Goal: Task Accomplishment & Management: Complete application form

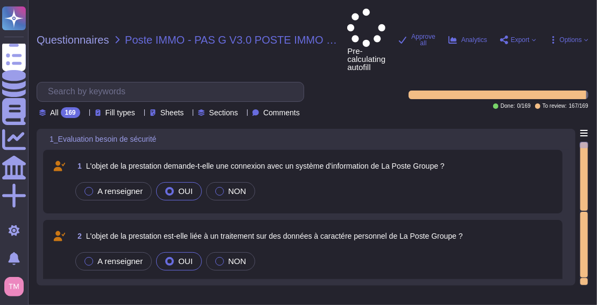
type textarea "Le processus est APPLICABLE - Procéder à l'étape suivante "Description de la pr…"
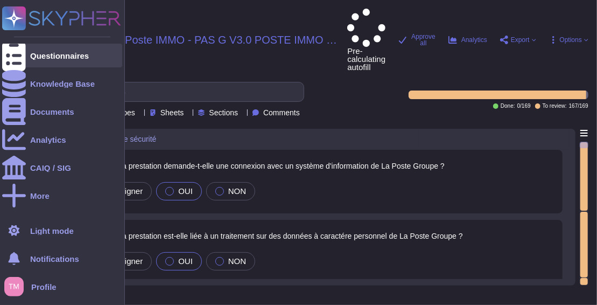
click at [32, 52] on div "Questionnaires" at bounding box center [59, 56] width 59 height 8
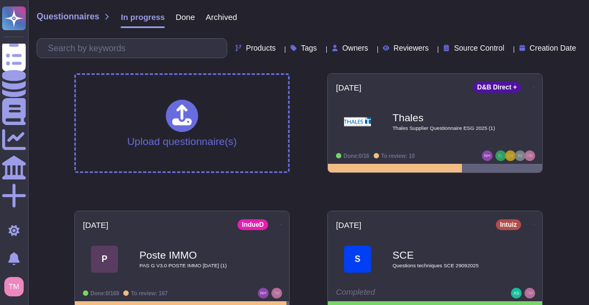
scroll to position [13, 0]
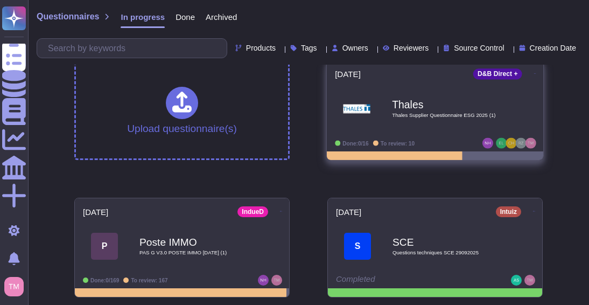
click at [443, 102] on b "Thales" at bounding box center [446, 104] width 109 height 10
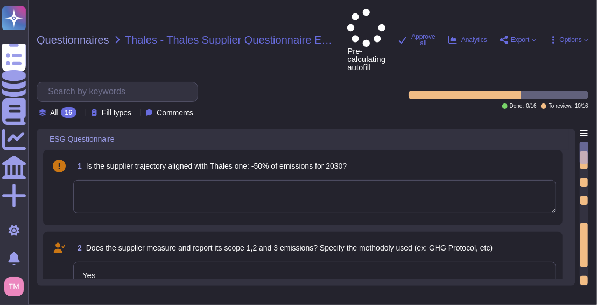
type textarea "Yes"
type textarea "Altares is committed to reducing its ecological footprint by implementing sever…"
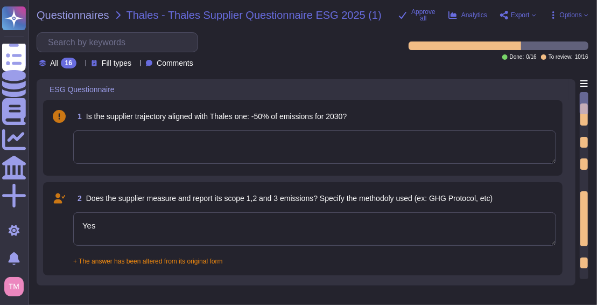
type textarea "Aware of its responsibility in the ecological transition, Acm ~ecorp is committ…"
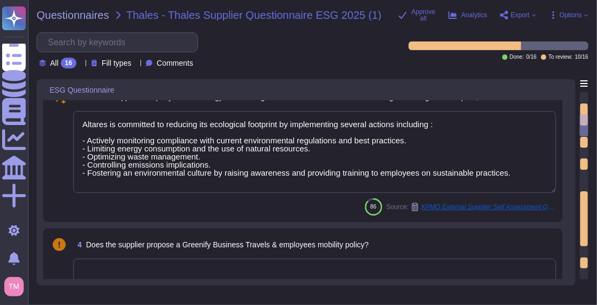
type textarea "Dun & [PERSON_NAME][GEOGRAPHIC_DATA], [GEOGRAPHIC_DATA], [GEOGRAPHIC_DATA], and…"
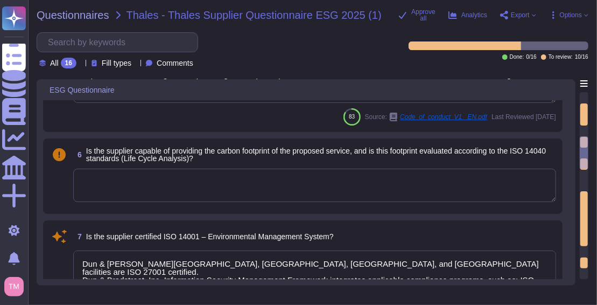
type textarea "Dun & [PERSON_NAME][GEOGRAPHIC_DATA], [GEOGRAPHIC_DATA], [GEOGRAPHIC_DATA], and…"
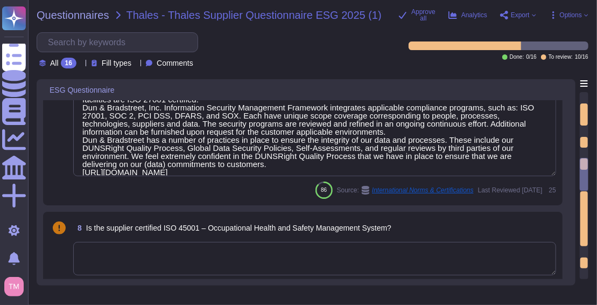
type textarea "Dun & [PERSON_NAME][GEOGRAPHIC_DATA], [GEOGRAPHIC_DATA], [GEOGRAPHIC_DATA], and…"
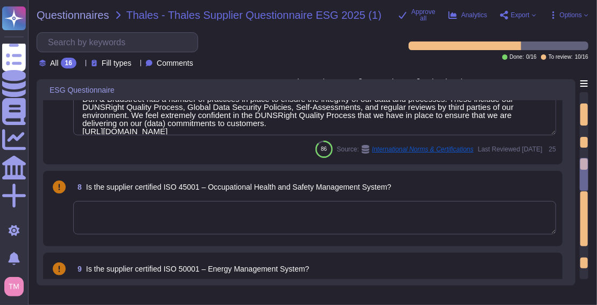
scroll to position [692, 0]
click at [81, 64] on icon at bounding box center [81, 64] width 0 height 0
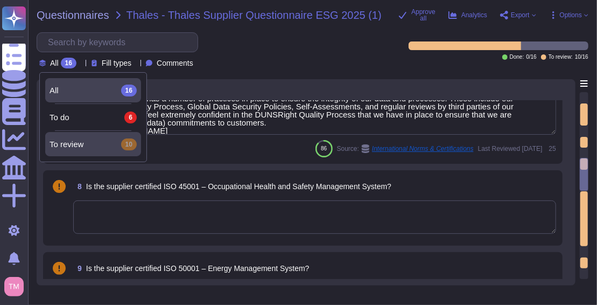
click at [113, 144] on div "To review 10" at bounding box center [93, 144] width 87 height 12
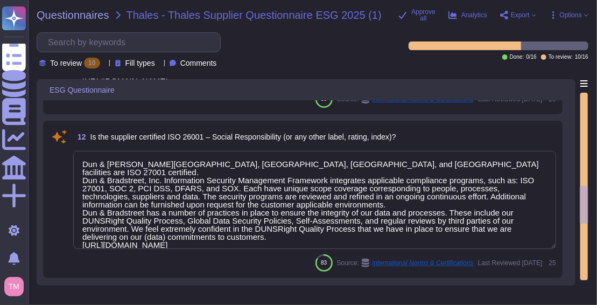
type textarea "Dun & [PERSON_NAME][GEOGRAPHIC_DATA], [GEOGRAPHIC_DATA], [GEOGRAPHIC_DATA], and…"
type textarea "SOC2 Report available under mutual nda"
type textarea "Yes, Dun & [PERSON_NAME] has a security incident response plan in place, which …"
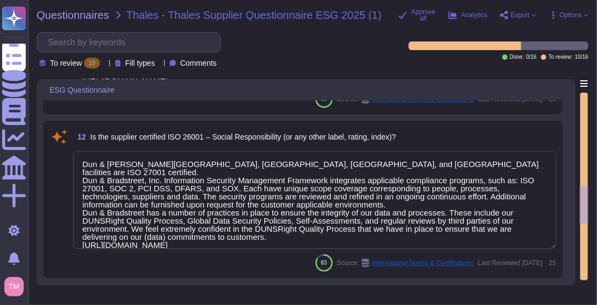
click at [159, 66] on div "Fill types" at bounding box center [137, 63] width 45 height 8
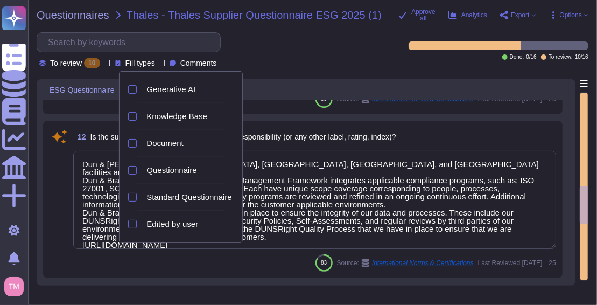
click at [215, 59] on span "Comments" at bounding box center [198, 63] width 37 height 8
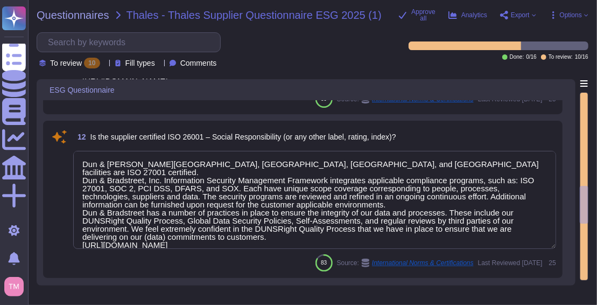
click at [75, 65] on span "To review" at bounding box center [66, 63] width 32 height 8
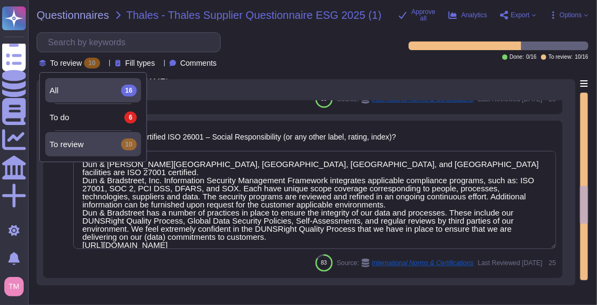
click at [103, 97] on div "All 16" at bounding box center [93, 90] width 96 height 24
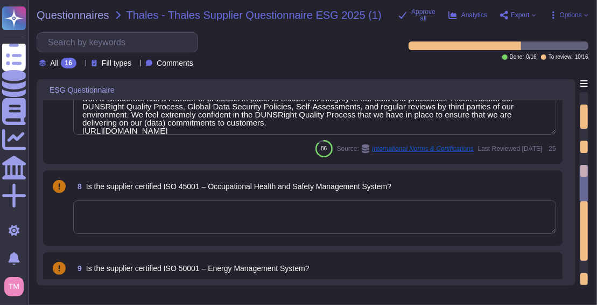
type textarea "Dun & [PERSON_NAME][GEOGRAPHIC_DATA], [GEOGRAPHIC_DATA], [GEOGRAPHIC_DATA], and…"
type textarea "Aware of its responsibility in the ecological transition, Acm ~ecorp is committ…"
type textarea "Dun & [PERSON_NAME][GEOGRAPHIC_DATA], [GEOGRAPHIC_DATA], [GEOGRAPHIC_DATA], and…"
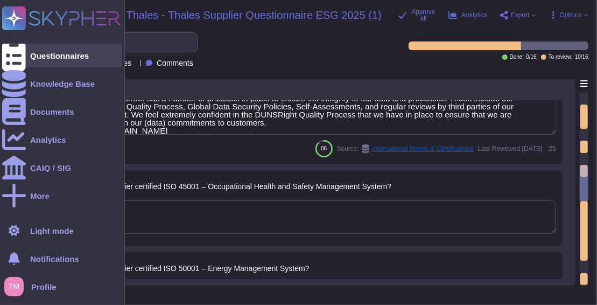
click at [17, 52] on icon at bounding box center [14, 56] width 24 height 32
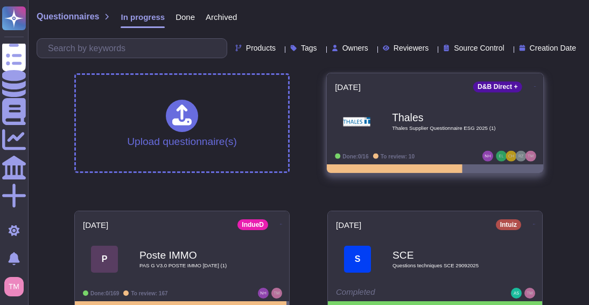
click at [535, 123] on div "[DATE] D&B Direct + Thales Thales Supplier Questionnaire ESG 2025 (1) Done: 0/1…" at bounding box center [435, 118] width 216 height 91
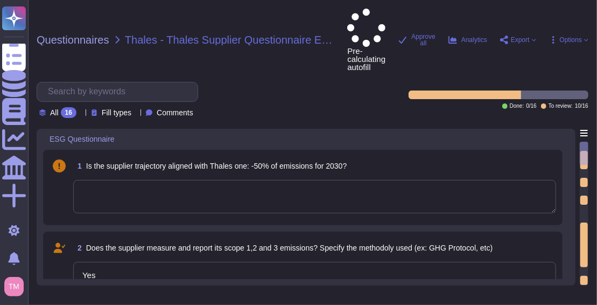
type textarea "Yes"
type textarea "Altares is committed to reducing its ecological footprint by implementing sever…"
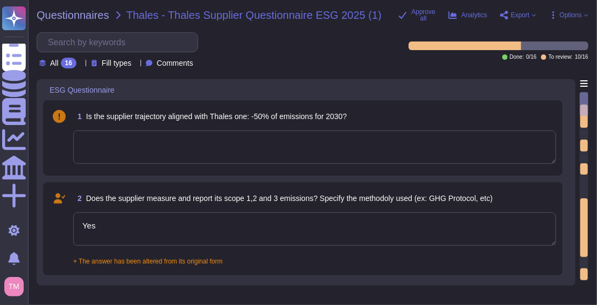
type textarea "Aware of its responsibility in the ecological transition, Acm ~ecorp is committ…"
click at [577, 13] on span "Options" at bounding box center [571, 15] width 22 height 6
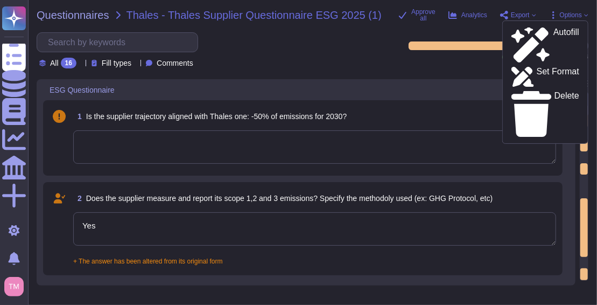
click at [362, 48] on div "All 16 Fill types Comments" at bounding box center [216, 50] width 359 height 36
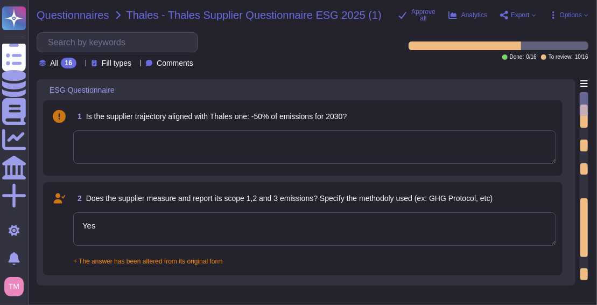
click at [92, 13] on span "Questionnaires" at bounding box center [73, 15] width 73 height 11
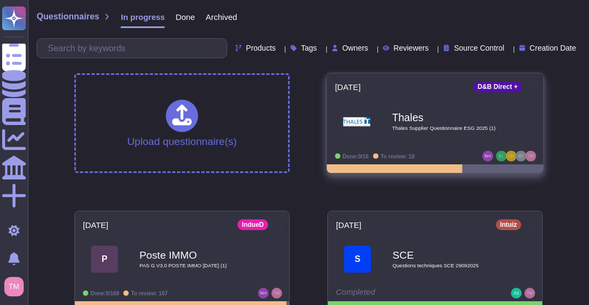
click at [534, 87] on icon at bounding box center [535, 86] width 2 height 3
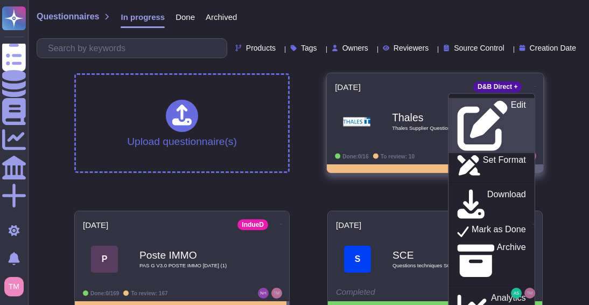
click at [511, 103] on p "Edit" at bounding box center [518, 126] width 15 height 50
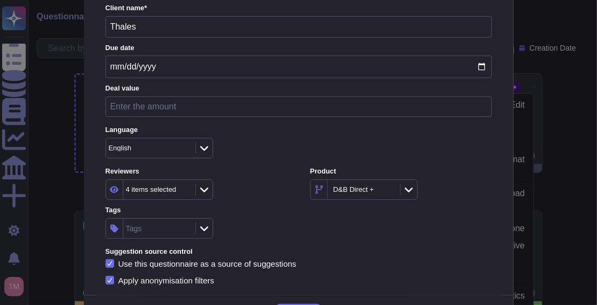
scroll to position [88, 0]
click at [160, 189] on div "4 items selected" at bounding box center [151, 189] width 51 height 7
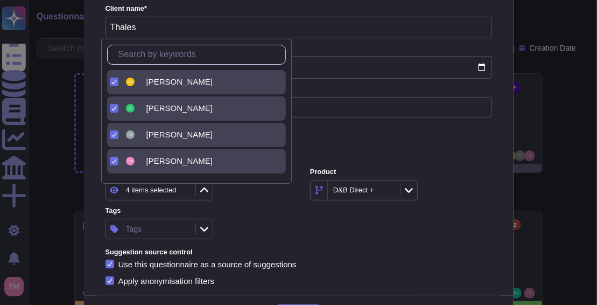
click at [114, 132] on icon at bounding box center [113, 134] width 5 height 5
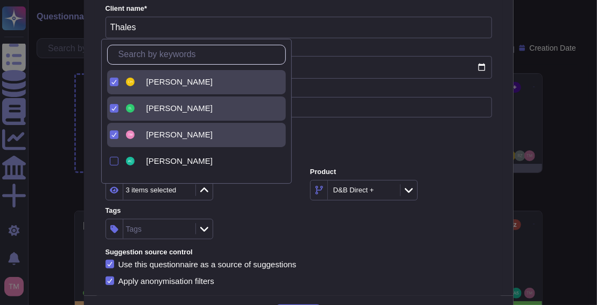
click at [113, 107] on icon at bounding box center [113, 108] width 5 height 5
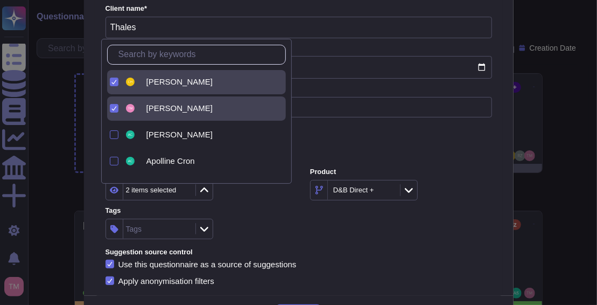
click at [117, 83] on div at bounding box center [114, 82] width 9 height 9
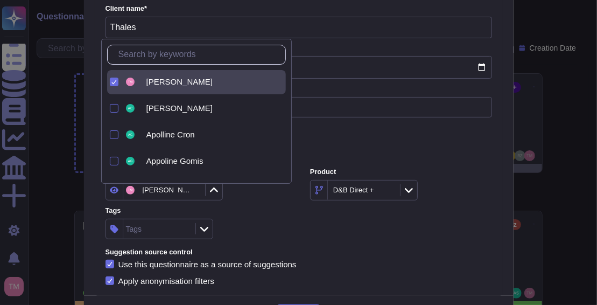
click at [331, 123] on div "Deal value" at bounding box center [299, 104] width 387 height 41
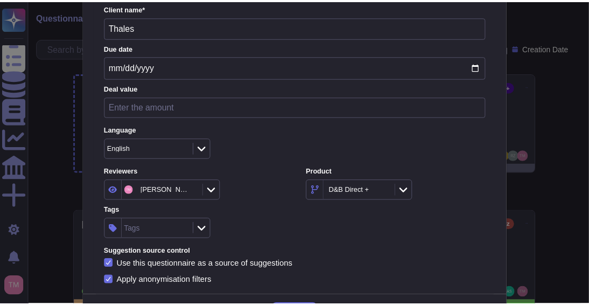
scroll to position [131, 0]
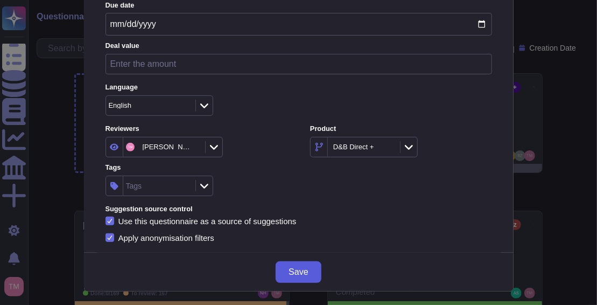
click at [298, 272] on span "Save" at bounding box center [298, 272] width 19 height 9
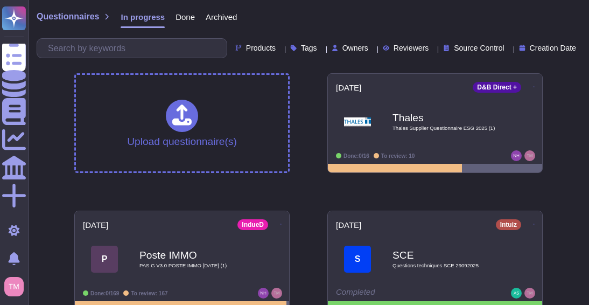
click at [577, 188] on div "Questionnaires In progress Done Archived Products Tags Owners Reviewers Source …" at bounding box center [308, 159] width 561 height 319
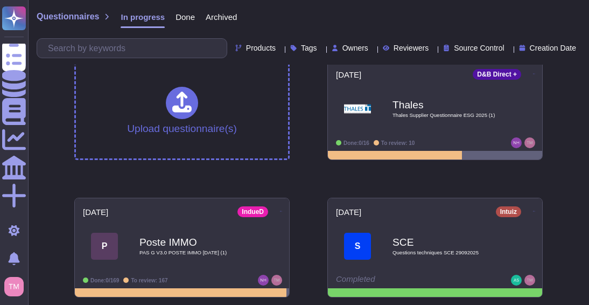
click at [300, 282] on div "Upload questionnaire(s) [DATE] D&B Direct + Thales Thales Supplier Questionnair…" at bounding box center [309, 179] width 486 height 254
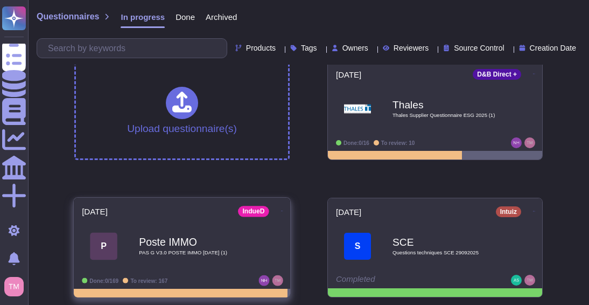
click at [199, 266] on div "Poste IMMO PAS G V3.0 POSTE IMMO [DATE] (1)" at bounding box center [193, 246] width 109 height 44
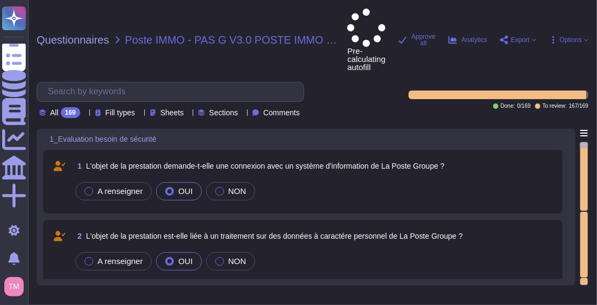
type textarea "Le processus est APPLICABLE - Procéder à l'étape suivante "Description de la pr…"
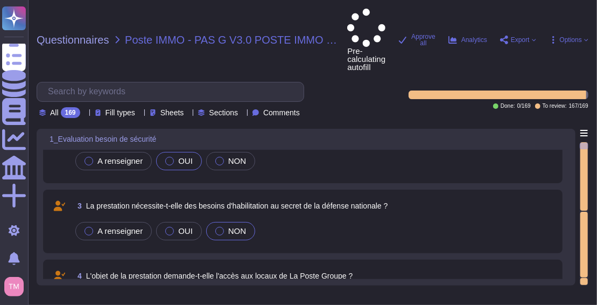
type textarea "Nom :"
type textarea "jour/mois/année"
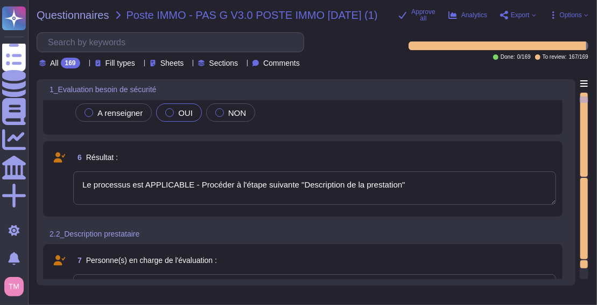
type textarea "A renseigner"
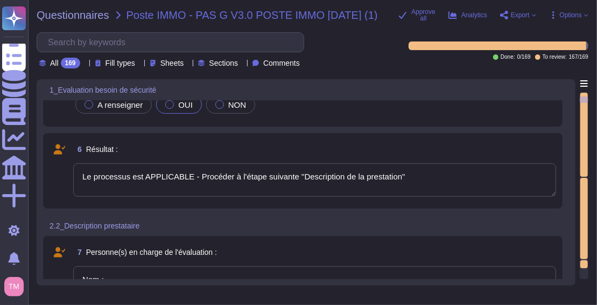
type textarea "Hébergeur 1"
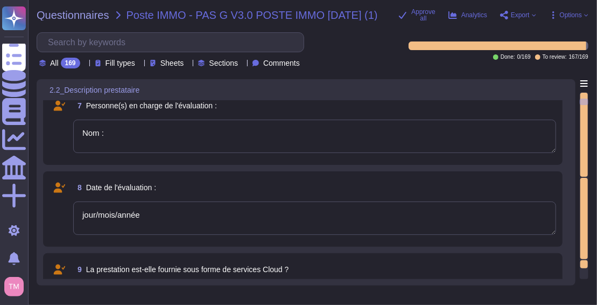
type textarea "A renseigner"
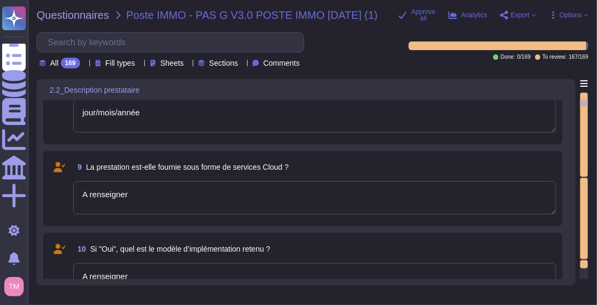
type textarea "Nom 1 :"
type textarea "Localisation 1 :"
type textarea "A renseigner"
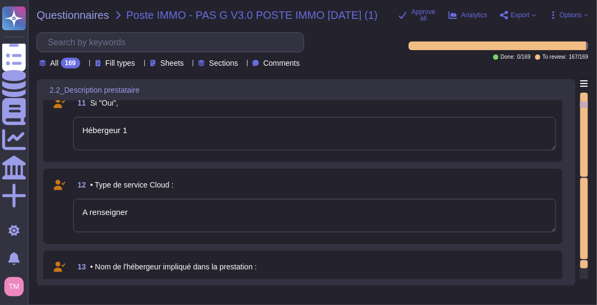
type textarea "A renseigner"
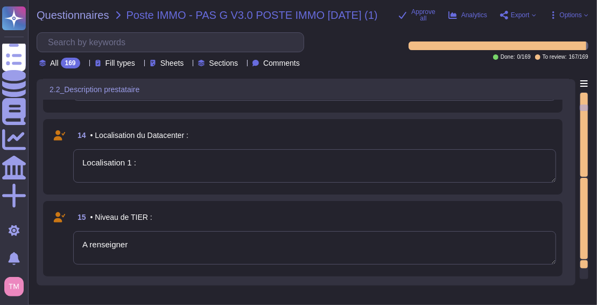
type textarea "A renseigner"
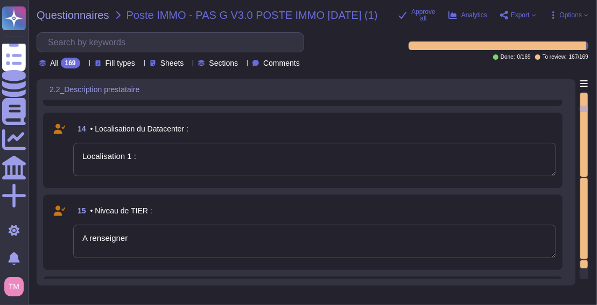
type textarea "A renseigner"
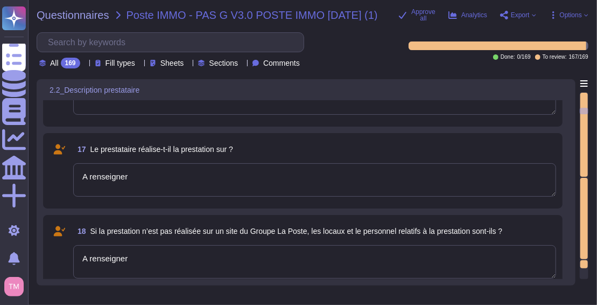
type textarea "A compléter"
type textarea "Nom :"
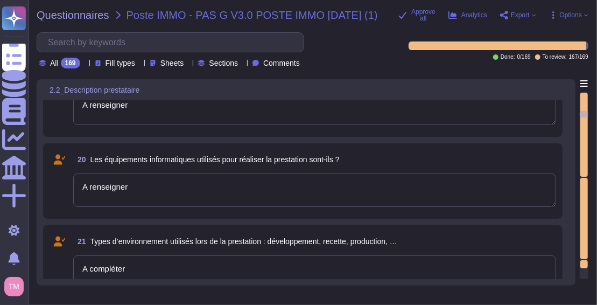
type textarea "A renseigner"
type textarea "Prestataire 1"
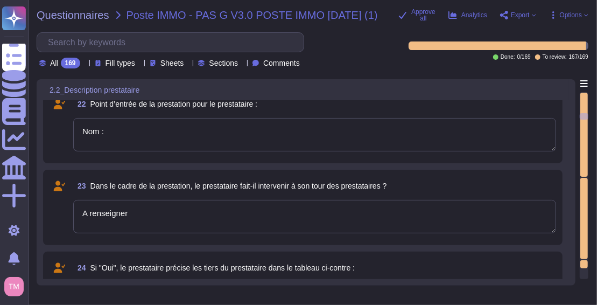
type textarea "Mesures appliquées par le prestataire"
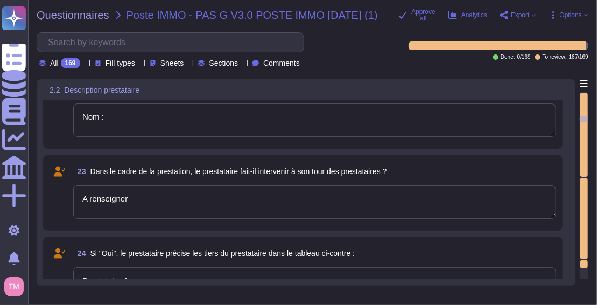
type textarea "Le Responsable de la sécurité chez Altares est [PERSON_NAME], dont l'adresse em…"
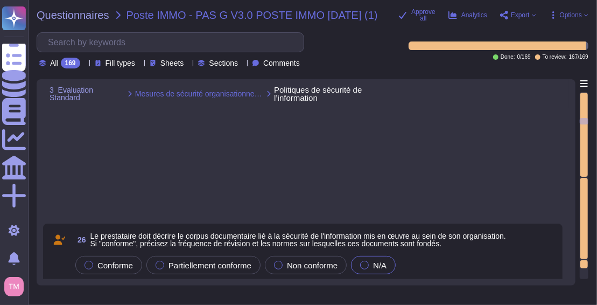
type textarea "Lor, ipsu dolor sit am conse adipiscin elitseddoei temp incidid ut labore et do…"
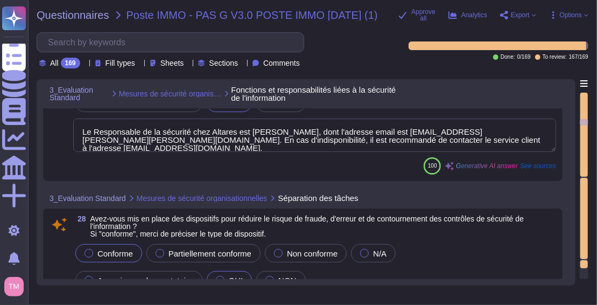
scroll to position [2143, 0]
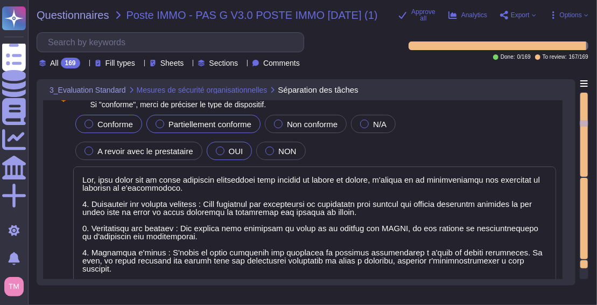
type textarea "comment tu as construit tes réponses dans la colonne justification, car j'ai l'…"
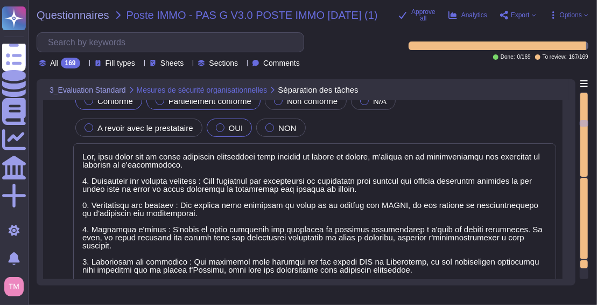
scroll to position [1, 0]
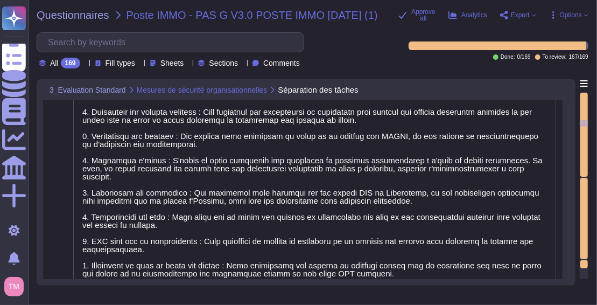
type textarea "Altares entretient des contacts appropriés avec des autorités réglementaires, n…"
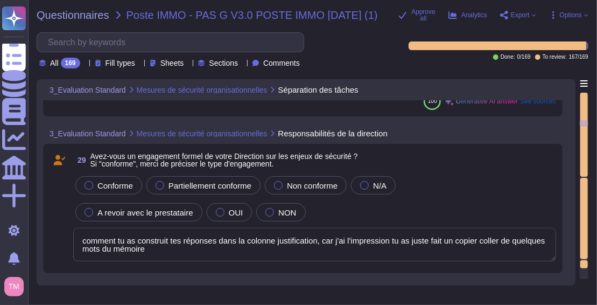
type textarea "Oui, nous entretenons des contacts appropriés avec des groupes d'intérêts spéci…"
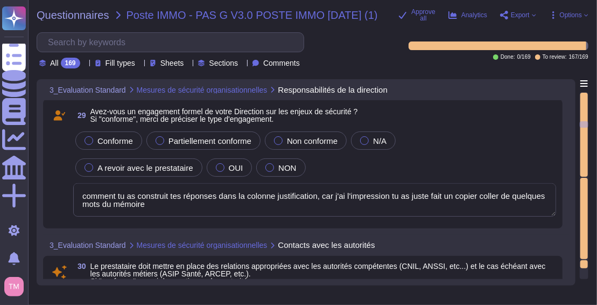
scroll to position [2600, 0]
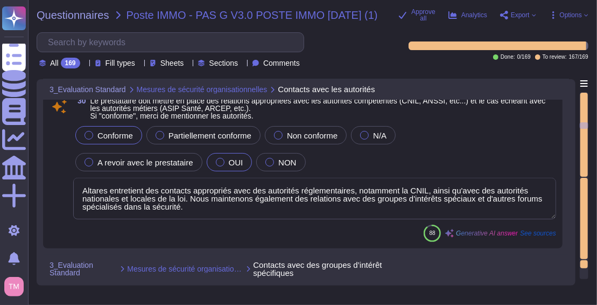
type textarea "Oui, nous avons un programme de sensibilisation à la sécurité informatique qui …"
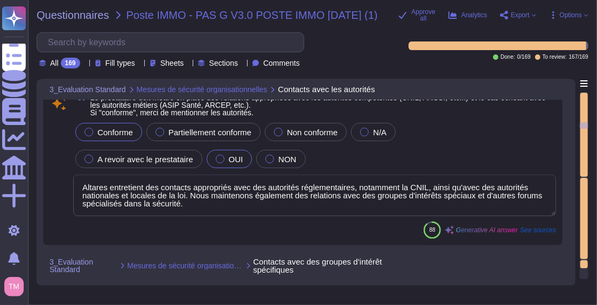
scroll to position [1, 0]
type textarea "Oui, les risques de sécurité de l'information relatifs à l'objet de la prestati…"
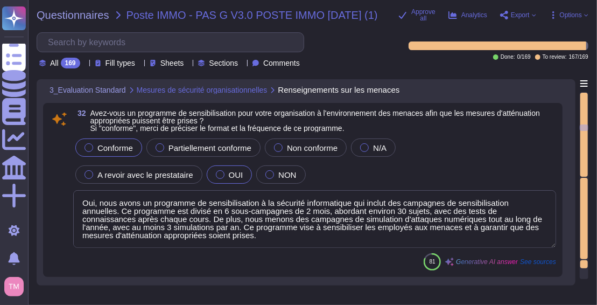
type textarea "Loremipsumdo sit ametconse a'Elitsed DOEI, temp inc utlabo et dolorem a'enimadm…"
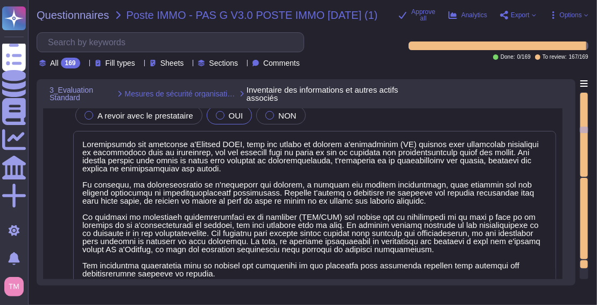
type textarea "Oui, nous avons une charte informatique utilisateur et une charte informatique …"
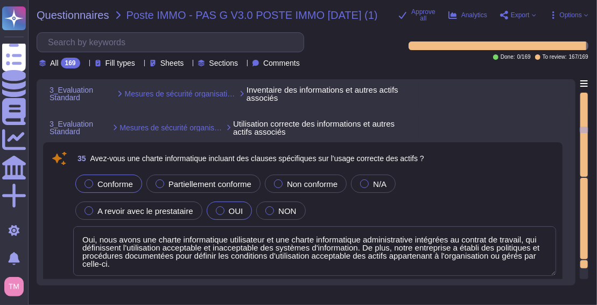
type textarea "Oui, selon l'ISSP, le processus d'offboarding doit inclure le retour de tous le…"
type textarea "Altares dispose d'une politique de classification des données qui garantit que …"
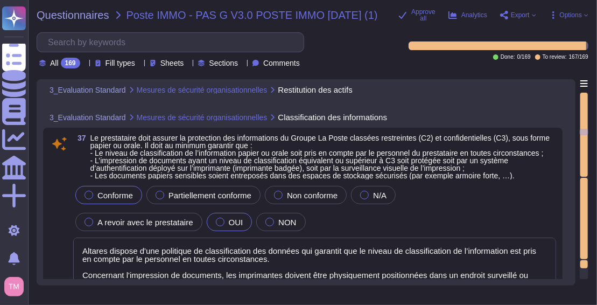
type textarea "Oui, des supports d'information doivent être clairement indiqués avec leur nive…"
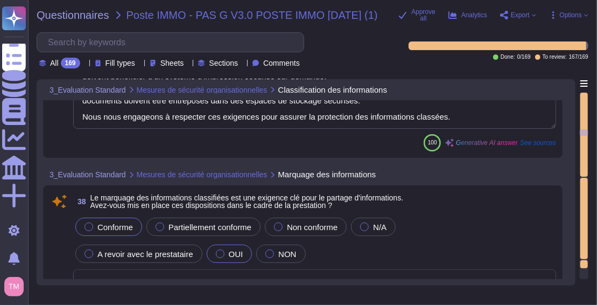
type textarea "Lore ipsumdolorsi a'consectetur adipisci el seddoeiu te in utlaboreetdol magn a…"
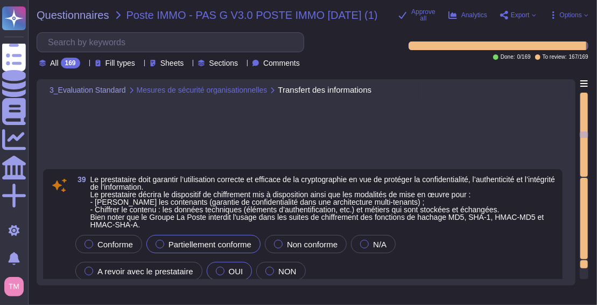
type textarea "Conforme. Le modèle de contrôle d'accès utilisé repose sur les principes suivan…"
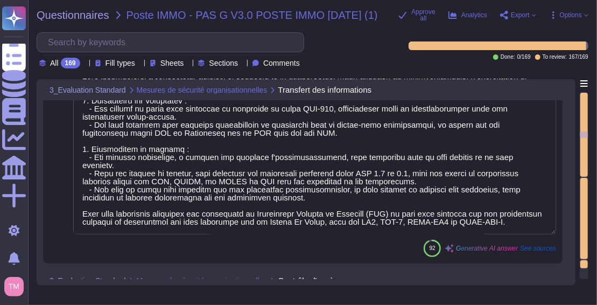
scroll to position [5061, 0]
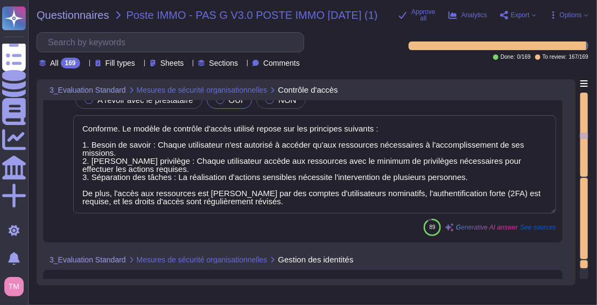
type textarea "Oui, nous avons mis en place une revue des habilitations. Cette revue est effec…"
type textarea "La solution est compatible avec une méthode d'authentification unique (SSO) uti…"
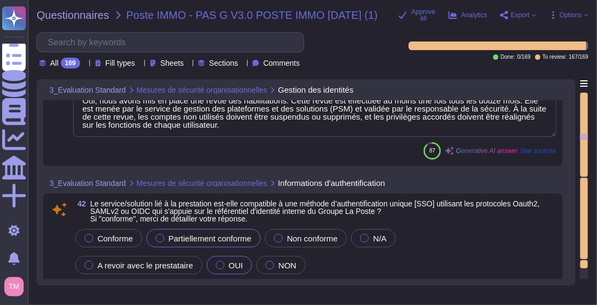
type textarea "Lor, ipsu dolor sit am conse adi elitse doei temporinc u'labor etdolore ma aliq…"
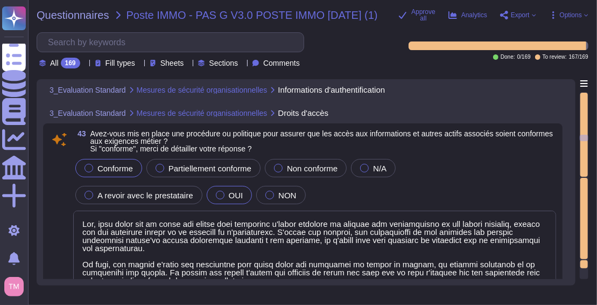
type textarea "Les sous-traitants seront identifiés dans les commandes. Altares - D&B utilise …"
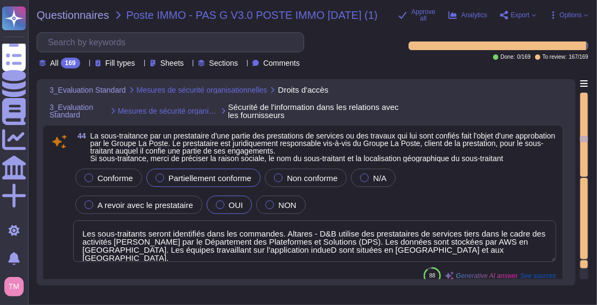
type textarea "Les mesures complémentaires concernant les échanges de données sont établies au…"
type textarea "Lor, ipsu dolor sit am conse adi elitseddo ei tem incididunt utla etdol mag ali…"
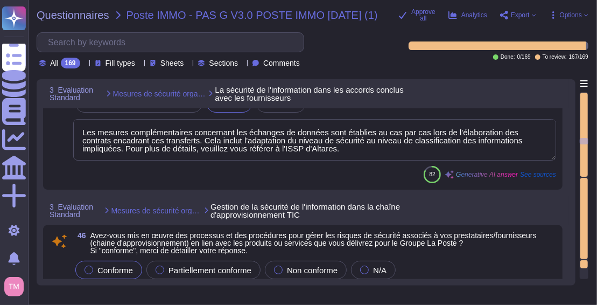
scroll to position [6111, 0]
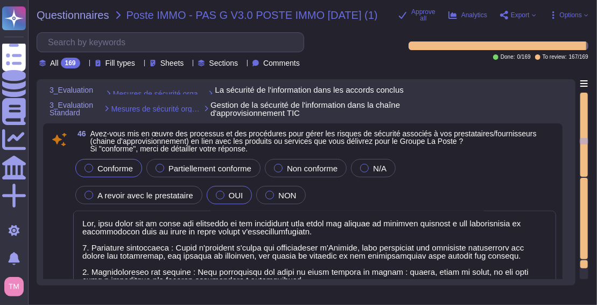
type textarea "Oui, nous avons mis en œuvre une révision régulière pour identifier les changem…"
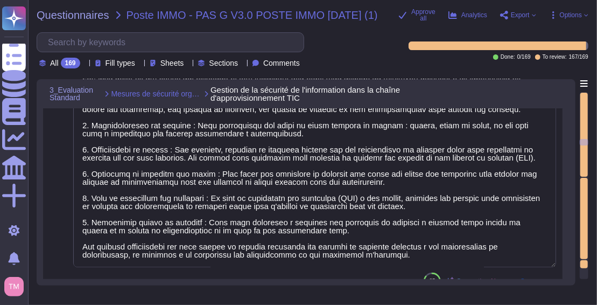
scroll to position [1, 0]
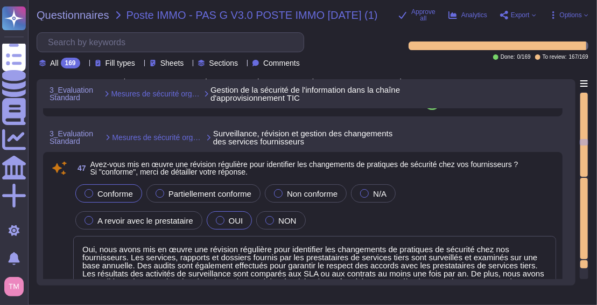
type textarea "provided by our partner's Aprovall's solution Altares is just a data provider"
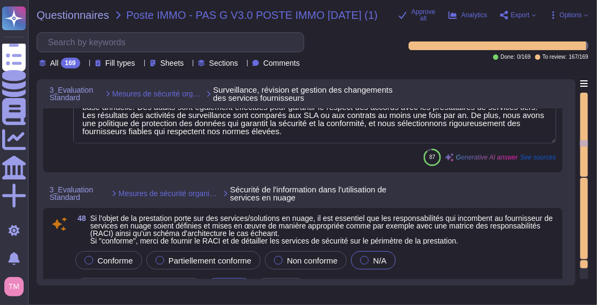
type textarea "Lor, ipsu dolor sit am conse ad elitseddo ei tempori utl etdolorem al enimadmi,…"
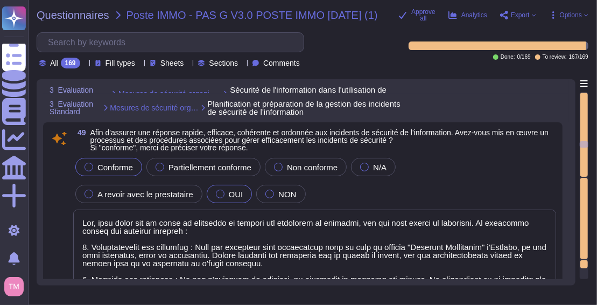
type textarea "Oui, nous avons un schéma de catégorisation et de priorisation des incidents de…"
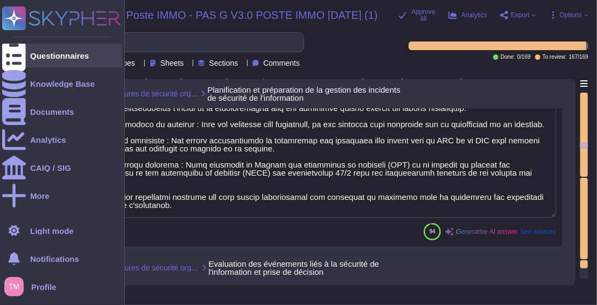
click at [14, 57] on icon at bounding box center [14, 56] width 24 height 32
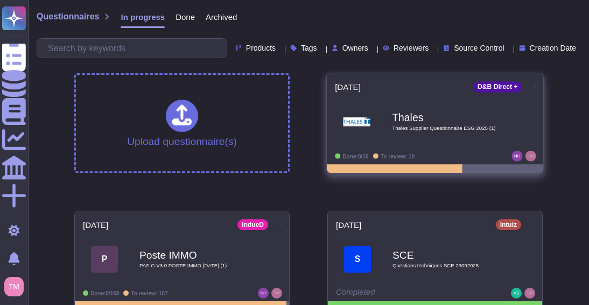
click at [382, 111] on span "Thales Thales Supplier Questionnaire ESG 2025 (1)" at bounding box center [435, 122] width 200 height 44
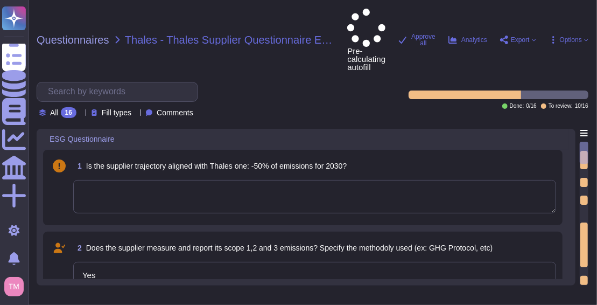
type textarea "Yes"
type textarea "Altares is committed to reducing its ecological footprint by implementing sever…"
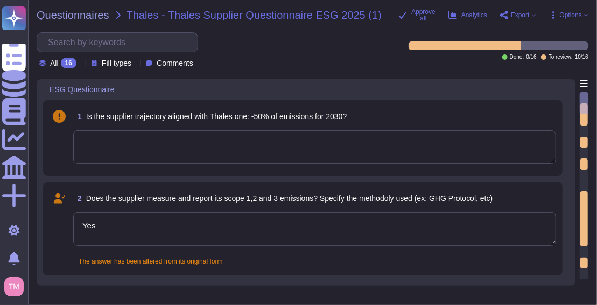
type textarea "Aware of its responsibility in the ecological transition, Acm ~ecorp is committ…"
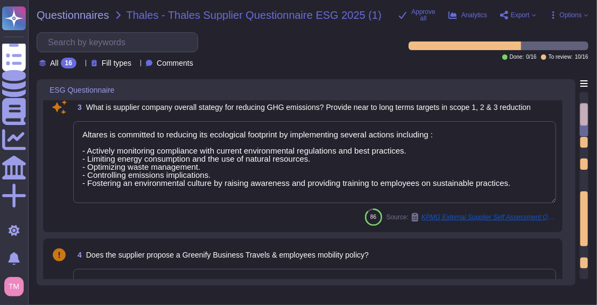
scroll to position [191, 0]
type textarea "Dun & [PERSON_NAME][GEOGRAPHIC_DATA], [GEOGRAPHIC_DATA], [GEOGRAPHIC_DATA], and…"
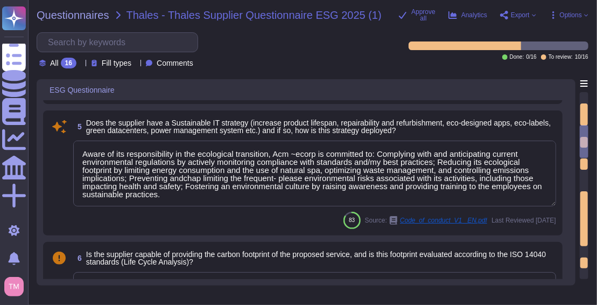
scroll to position [1, 0]
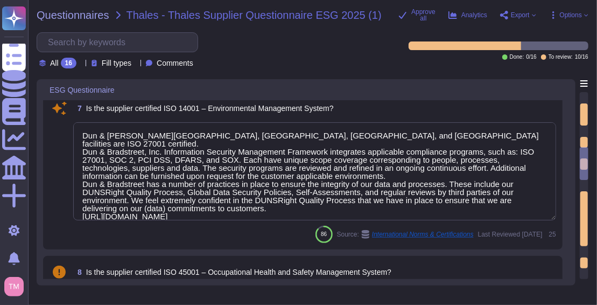
type textarea "Dun & [PERSON_NAME][GEOGRAPHIC_DATA], [GEOGRAPHIC_DATA], [GEOGRAPHIC_DATA], and…"
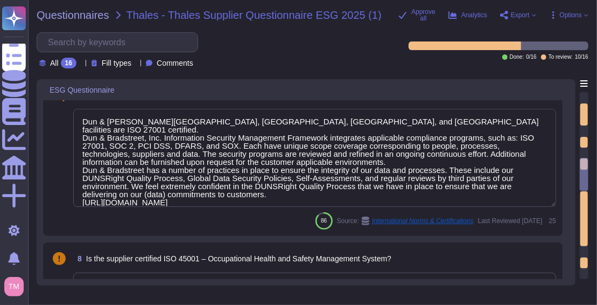
type textarea "Dun & [PERSON_NAME][GEOGRAPHIC_DATA], [GEOGRAPHIC_DATA], [GEOGRAPHIC_DATA], and…"
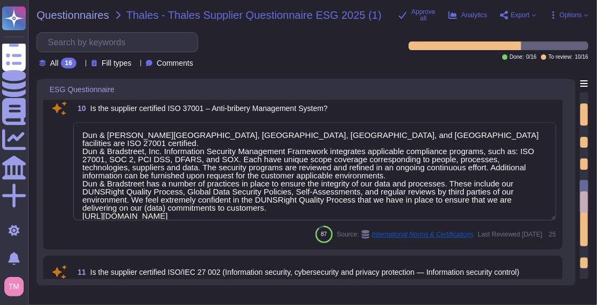
type textarea "Dun & [PERSON_NAME][GEOGRAPHIC_DATA], [GEOGRAPHIC_DATA], [GEOGRAPHIC_DATA], and…"
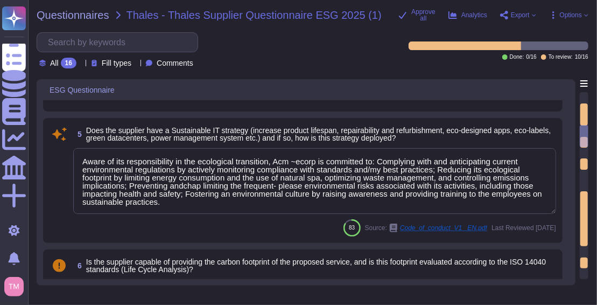
scroll to position [326, 0]
type textarea "Yes"
type textarea "Altares is committed to reducing its ecological footprint by implementing sever…"
type textarea "Aware of its responsibility in the ecological transition, Acm ~ecorp is committ…"
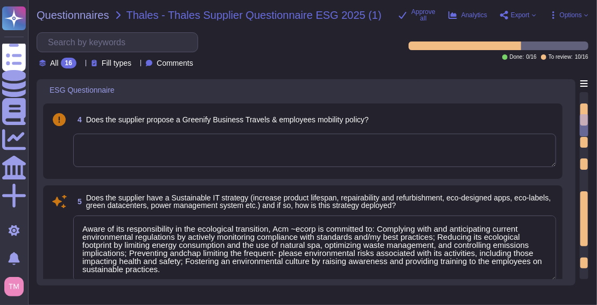
scroll to position [0, 0]
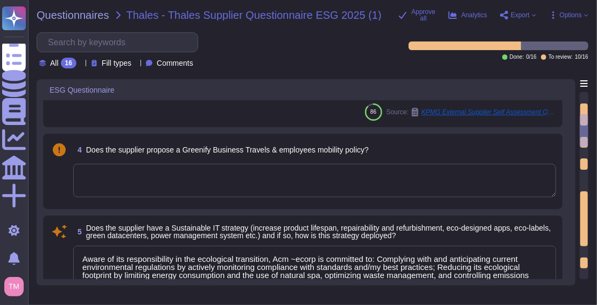
type textarea "Dun & [PERSON_NAME][GEOGRAPHIC_DATA], [GEOGRAPHIC_DATA], [GEOGRAPHIC_DATA], and…"
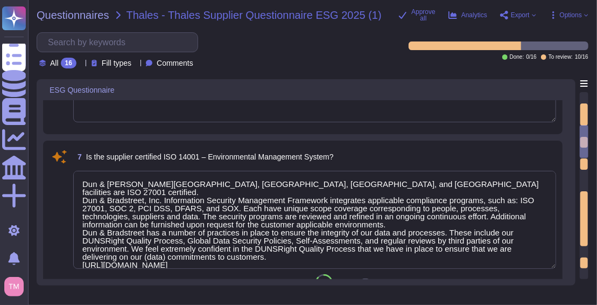
scroll to position [581, 0]
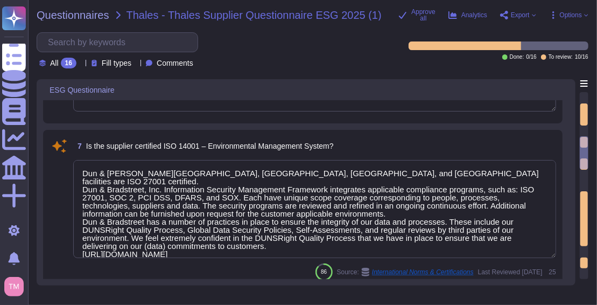
type textarea "Dun & [PERSON_NAME][GEOGRAPHIC_DATA], [GEOGRAPHIC_DATA], [GEOGRAPHIC_DATA], and…"
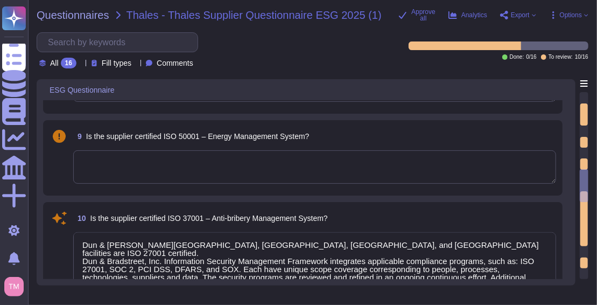
type textarea "Dun & [PERSON_NAME][GEOGRAPHIC_DATA], [GEOGRAPHIC_DATA], [GEOGRAPHIC_DATA], and…"
